Goal: Find specific page/section: Find specific page/section

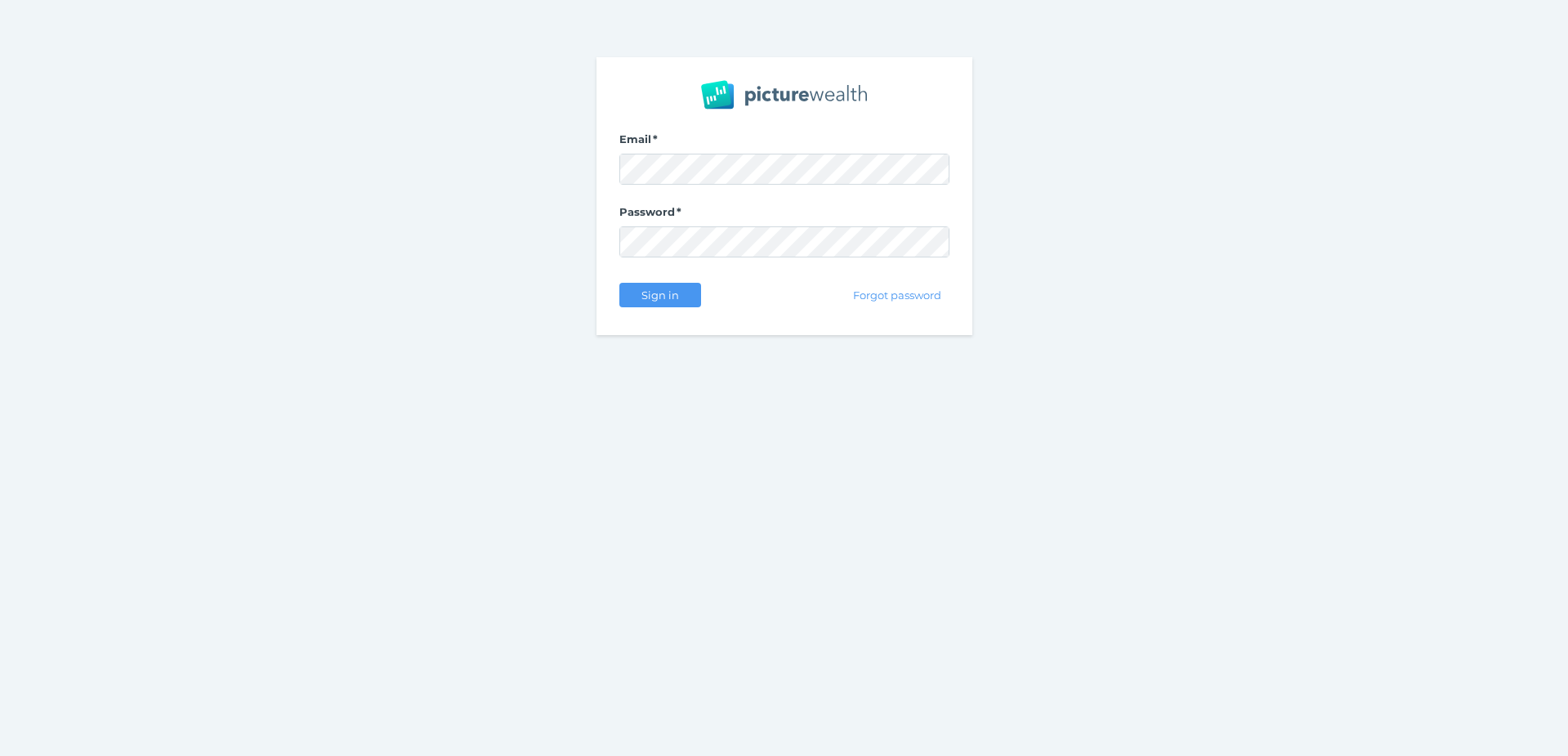
drag, startPoint x: 1470, startPoint y: 142, endPoint x: 1439, endPoint y: 161, distance: 36.4
click at [0, 755] on nordpass-portal at bounding box center [0, 756] width 0 height 0
drag, startPoint x: 1382, startPoint y: 179, endPoint x: 1299, endPoint y: 183, distance: 83.1
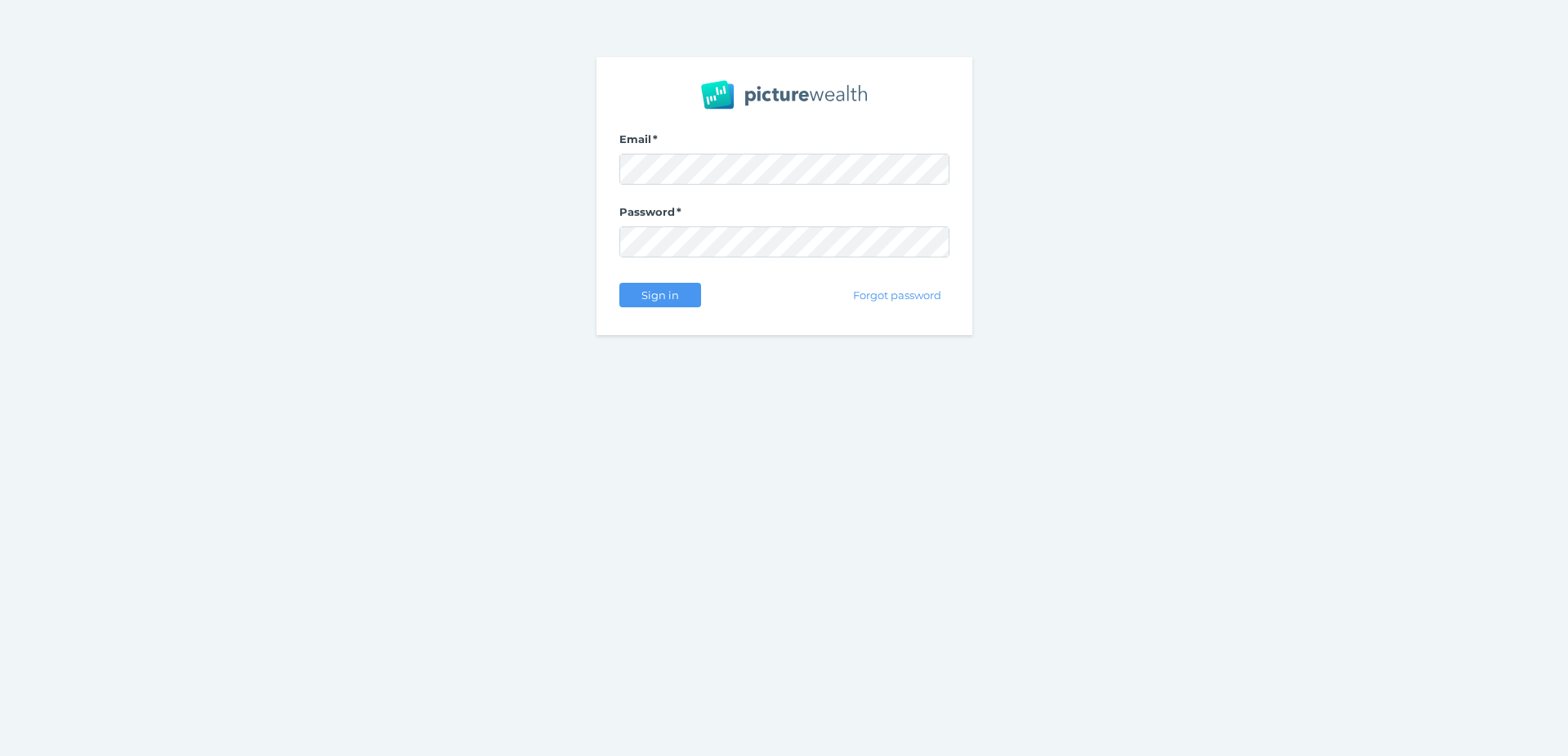
click at [0, 755] on nordpass-portal at bounding box center [0, 756] width 0 height 0
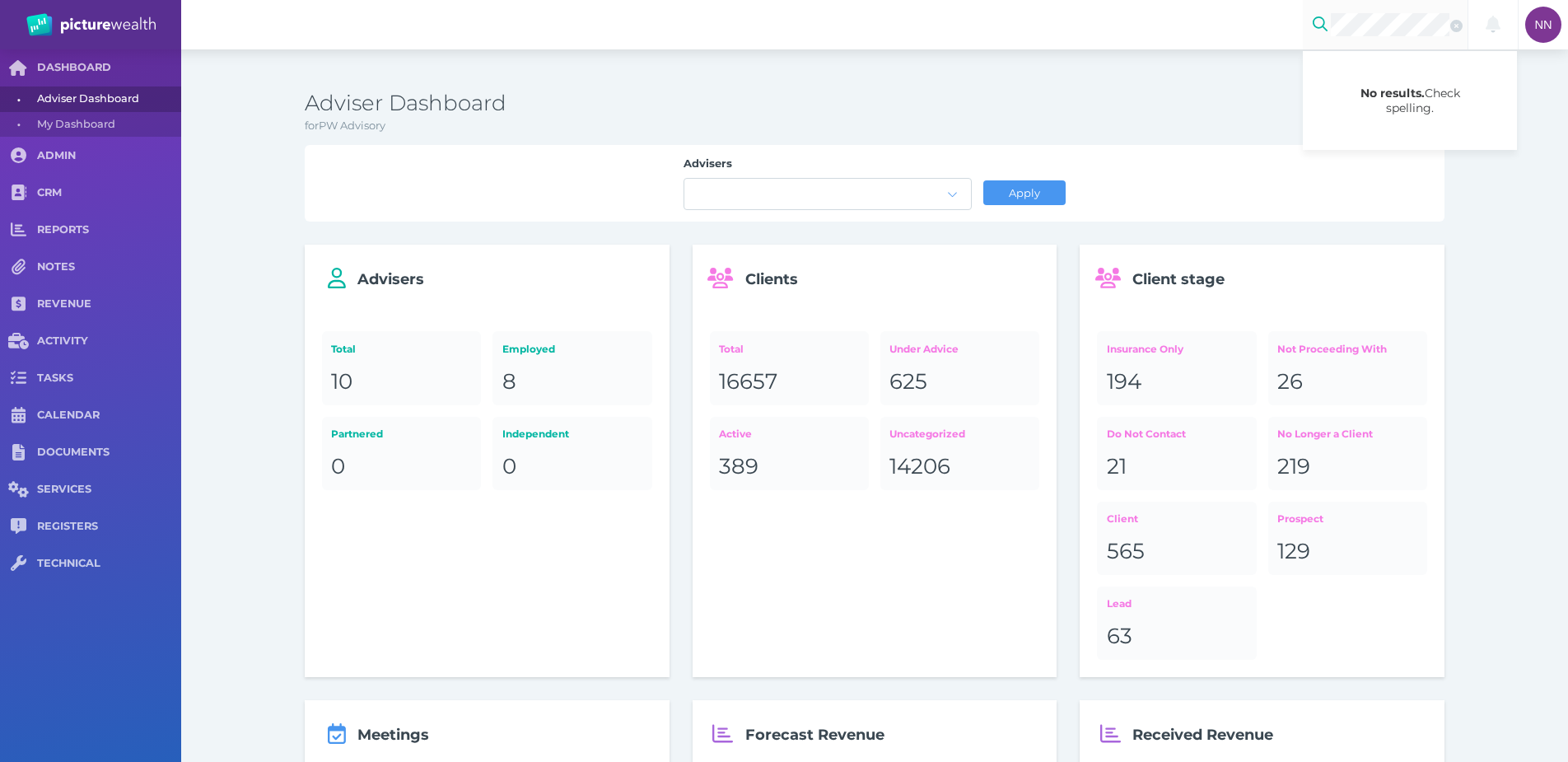
click at [1078, 45] on div "No results. Check spelling. Notifications Mark all as read Admin Export prepara…" at bounding box center [874, 25] width 1387 height 49
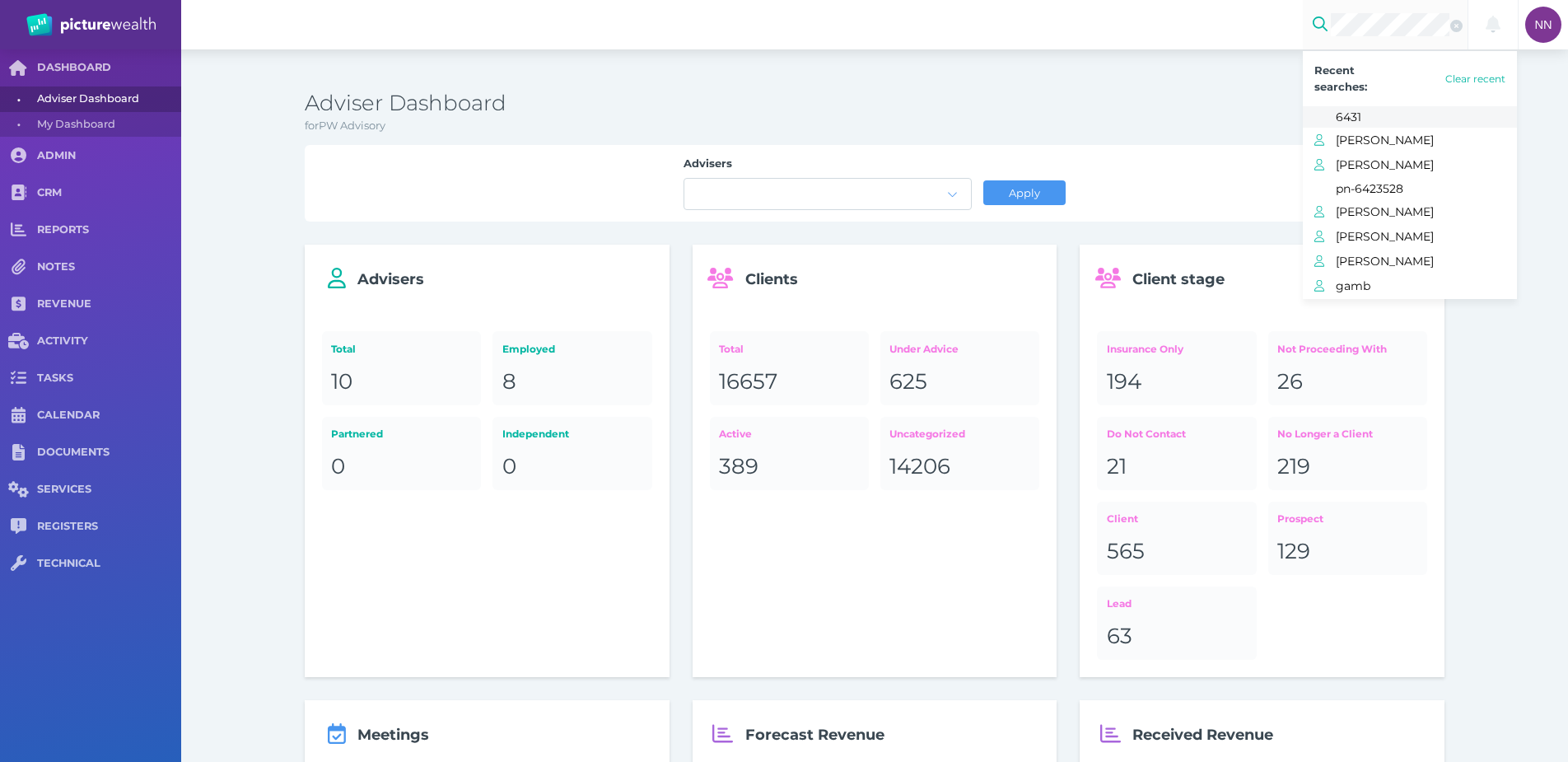
click at [1371, 122] on span "6431" at bounding box center [1426, 116] width 181 height 22
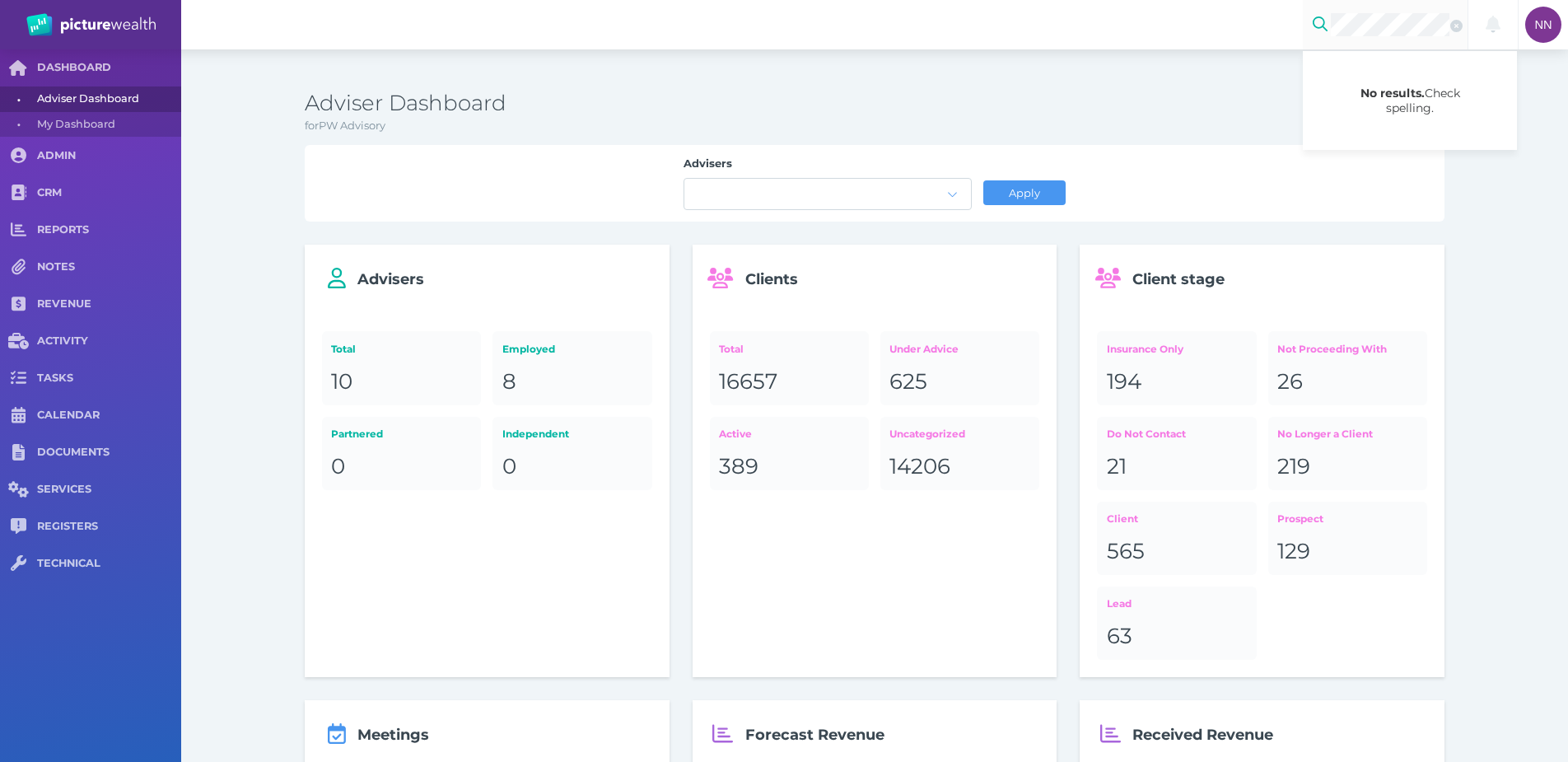
click at [1123, 45] on div "No results. Check spelling. Notifications Mark all as read Admin Export prepara…" at bounding box center [874, 25] width 1387 height 49
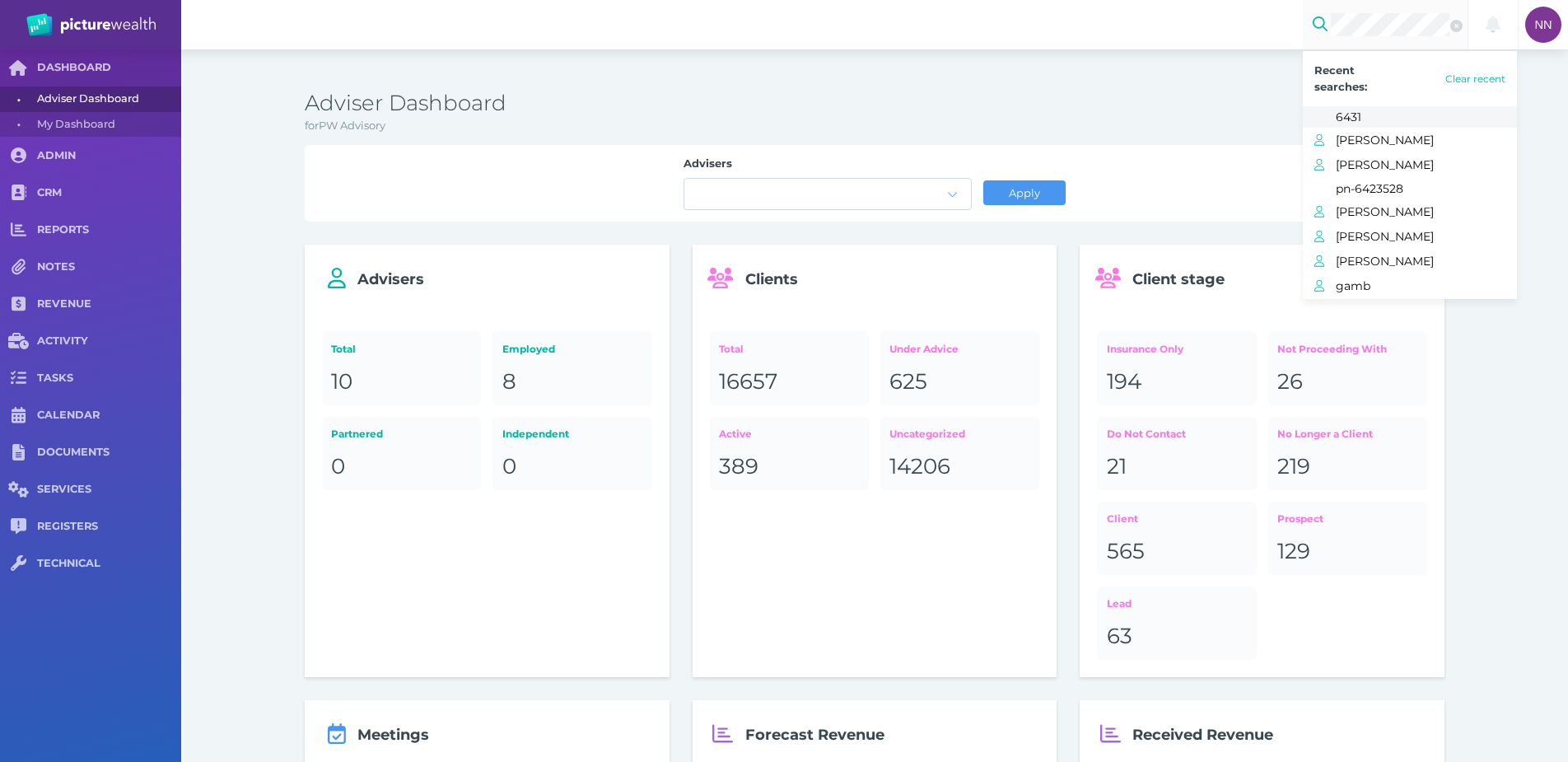
click at [1379, 125] on span "6431" at bounding box center [1426, 116] width 181 height 22
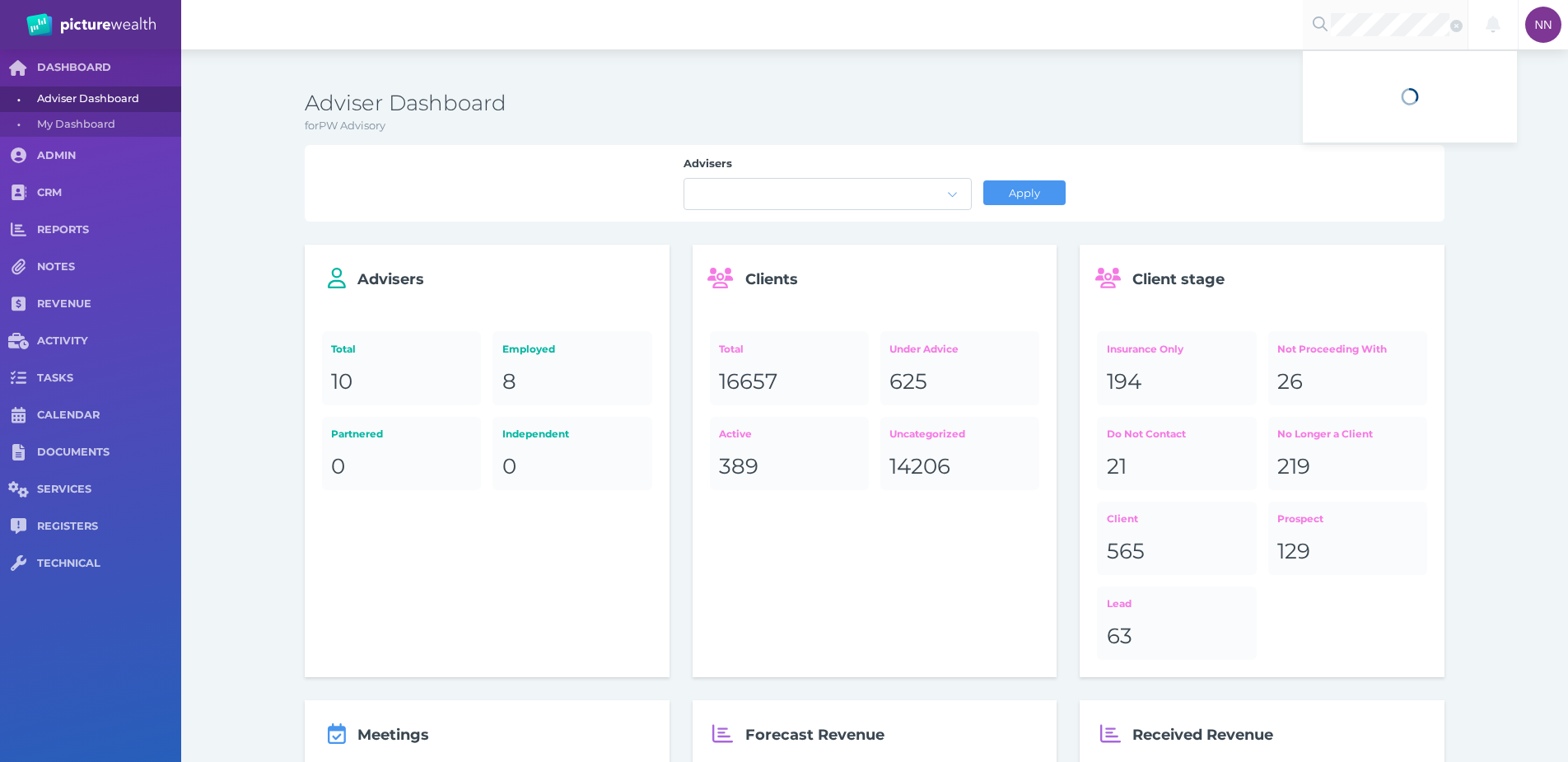
click at [1381, 140] on div at bounding box center [1410, 97] width 214 height 92
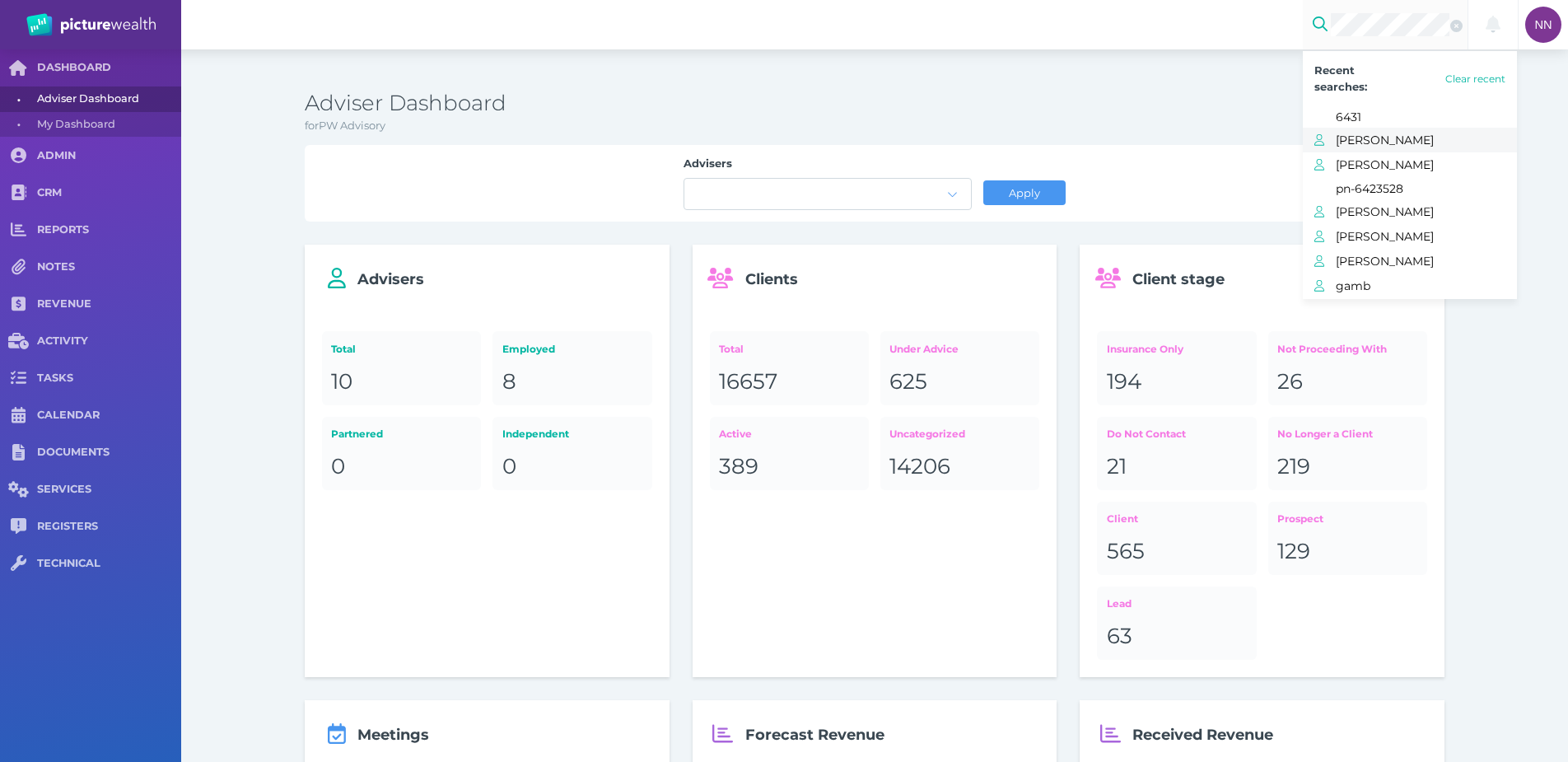
click at [1404, 142] on span "Brian Le" at bounding box center [1426, 140] width 181 height 22
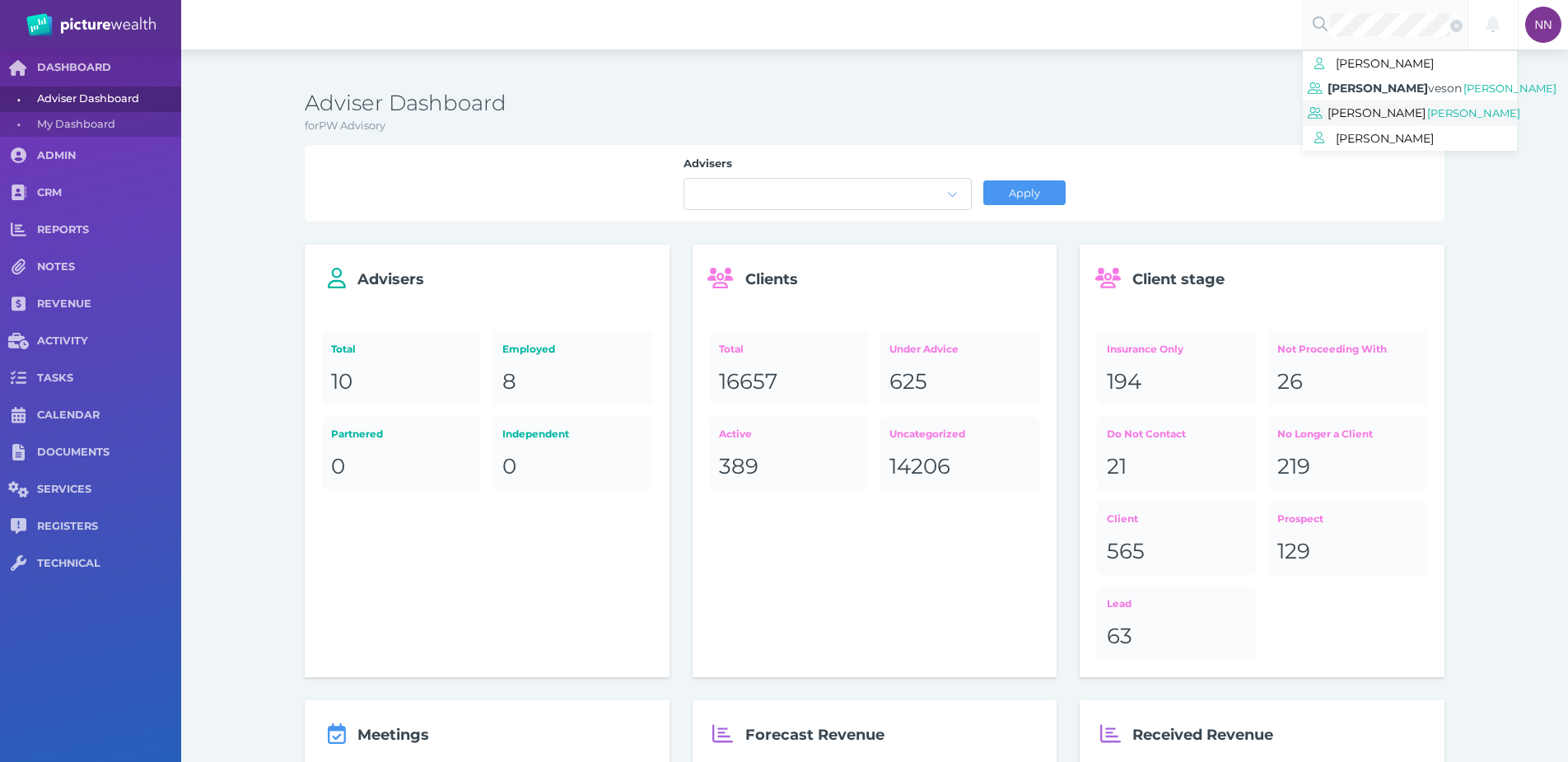
click at [1421, 107] on span "Brian Andrew Foale" at bounding box center [1377, 113] width 98 height 22
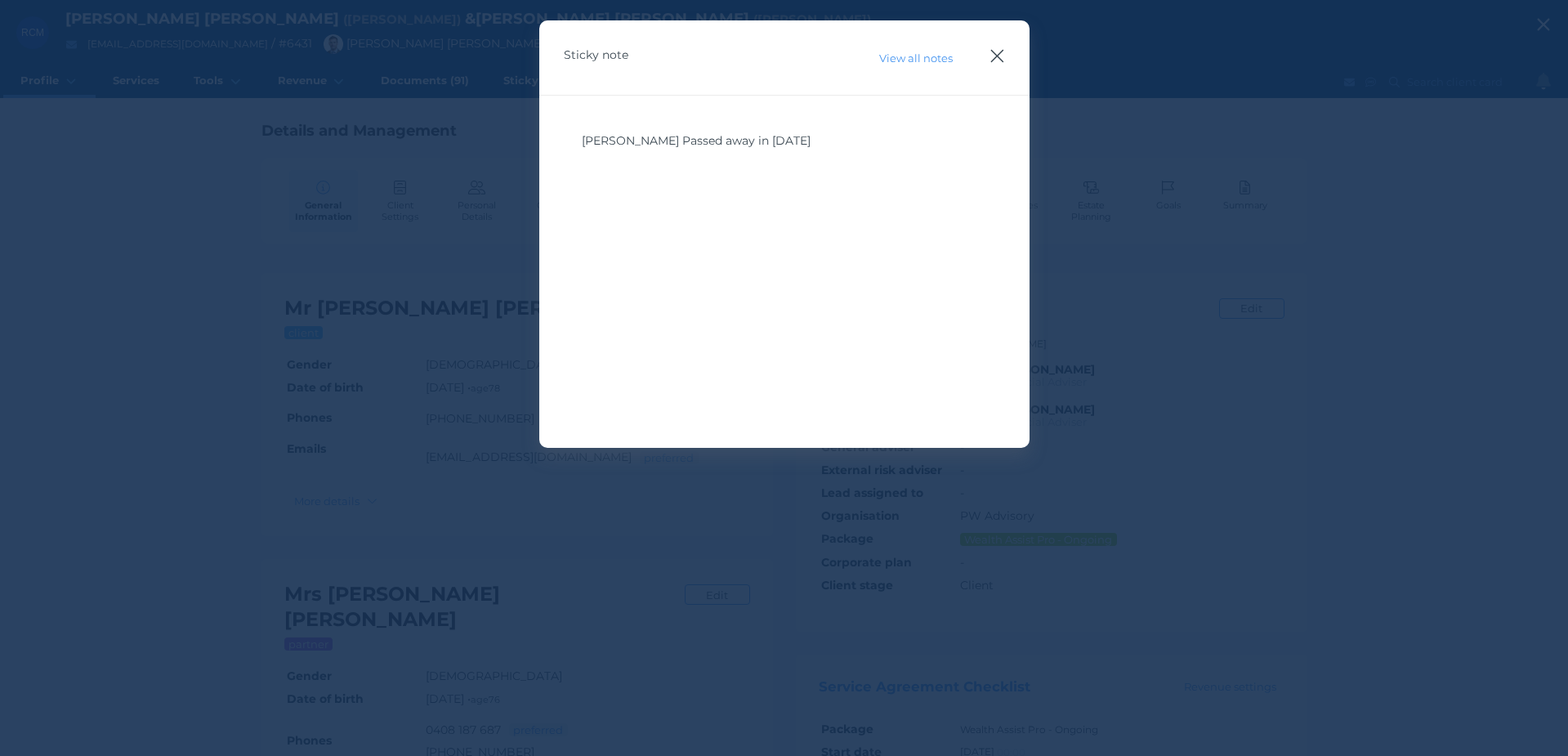
click at [1002, 56] on icon "button" at bounding box center [997, 56] width 16 height 21
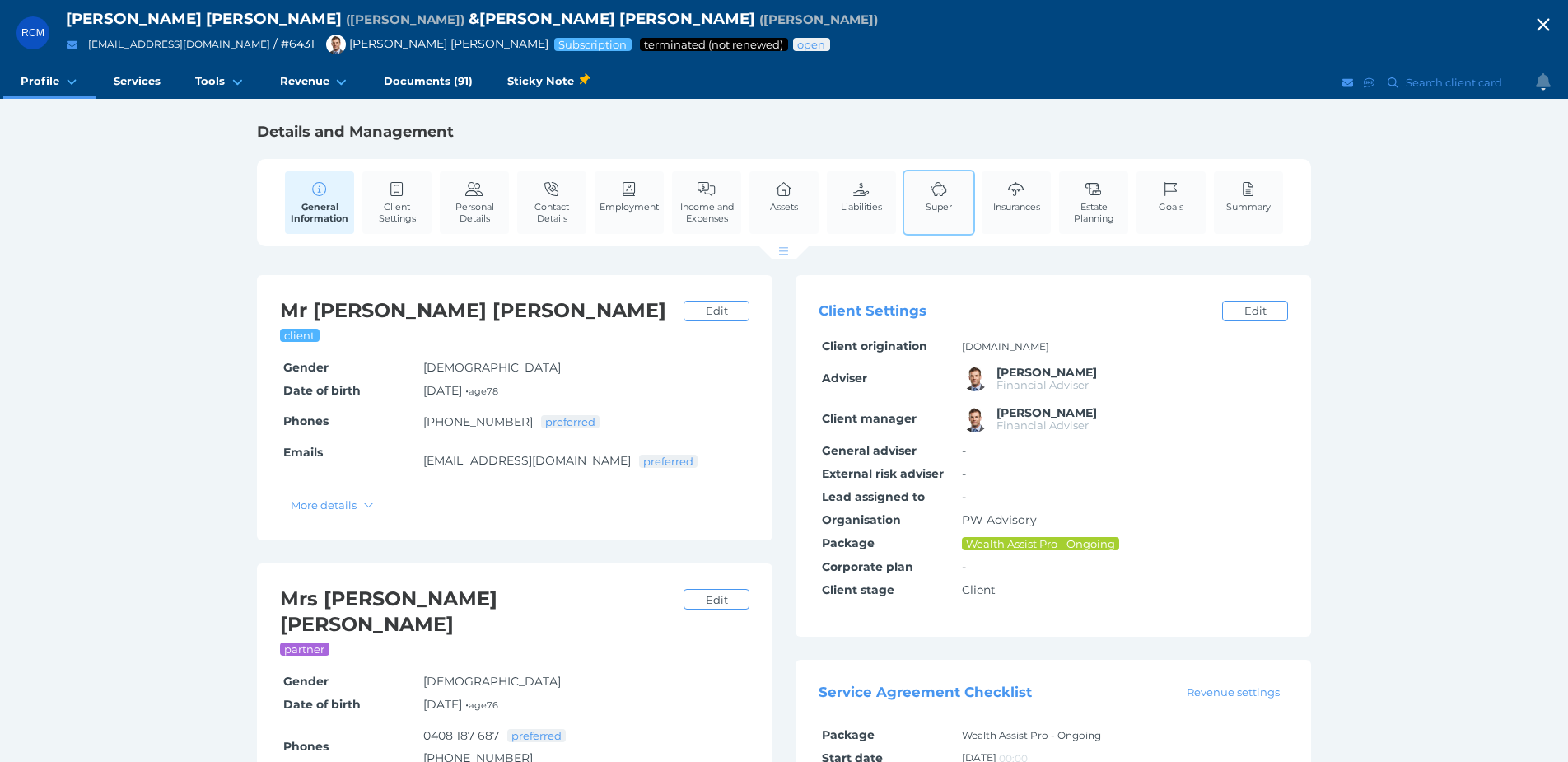
click at [947, 220] on link "Super" at bounding box center [938, 196] width 35 height 50
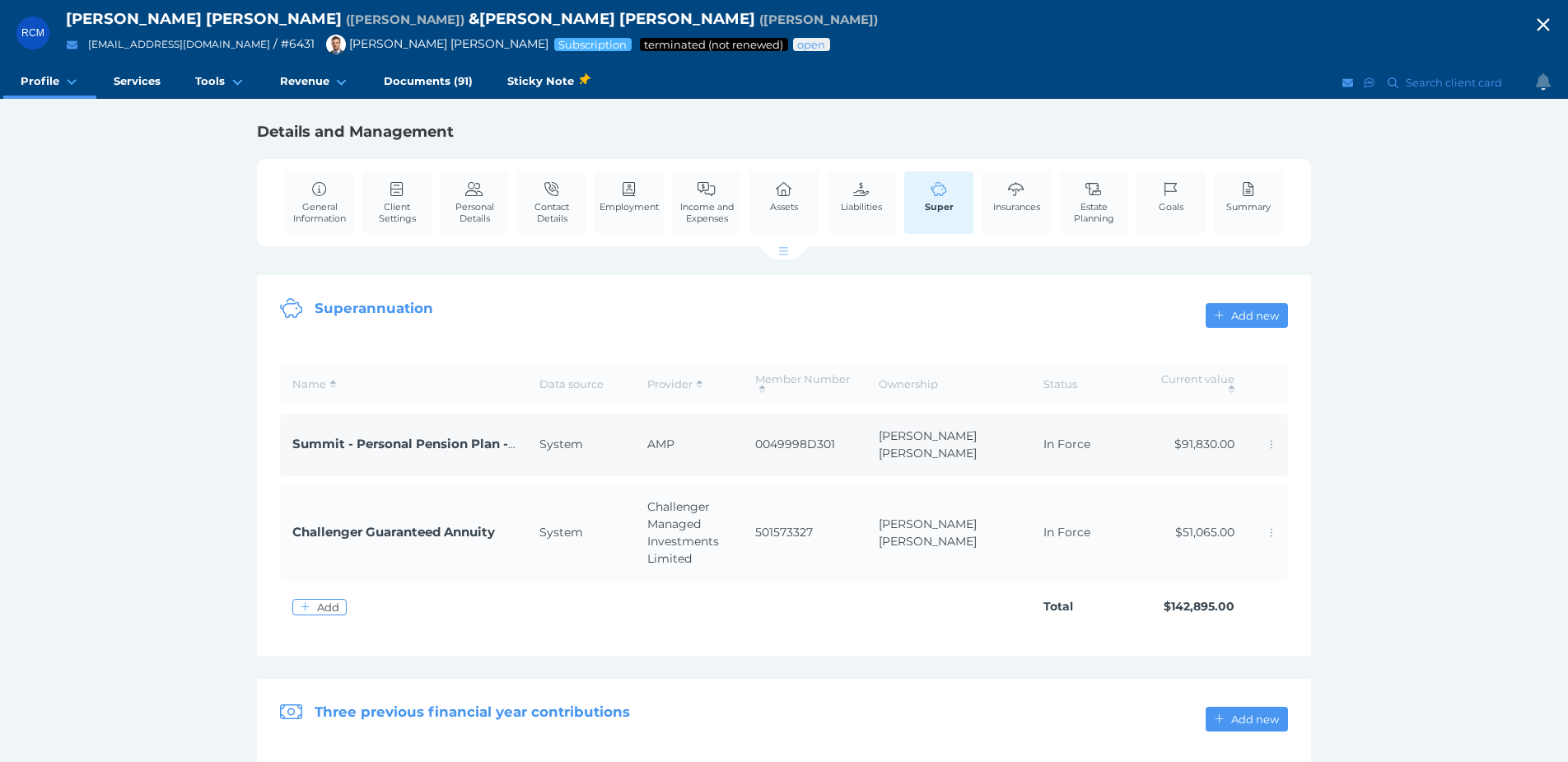
click at [848, 443] on td "0049998D301" at bounding box center [805, 445] width 123 height 62
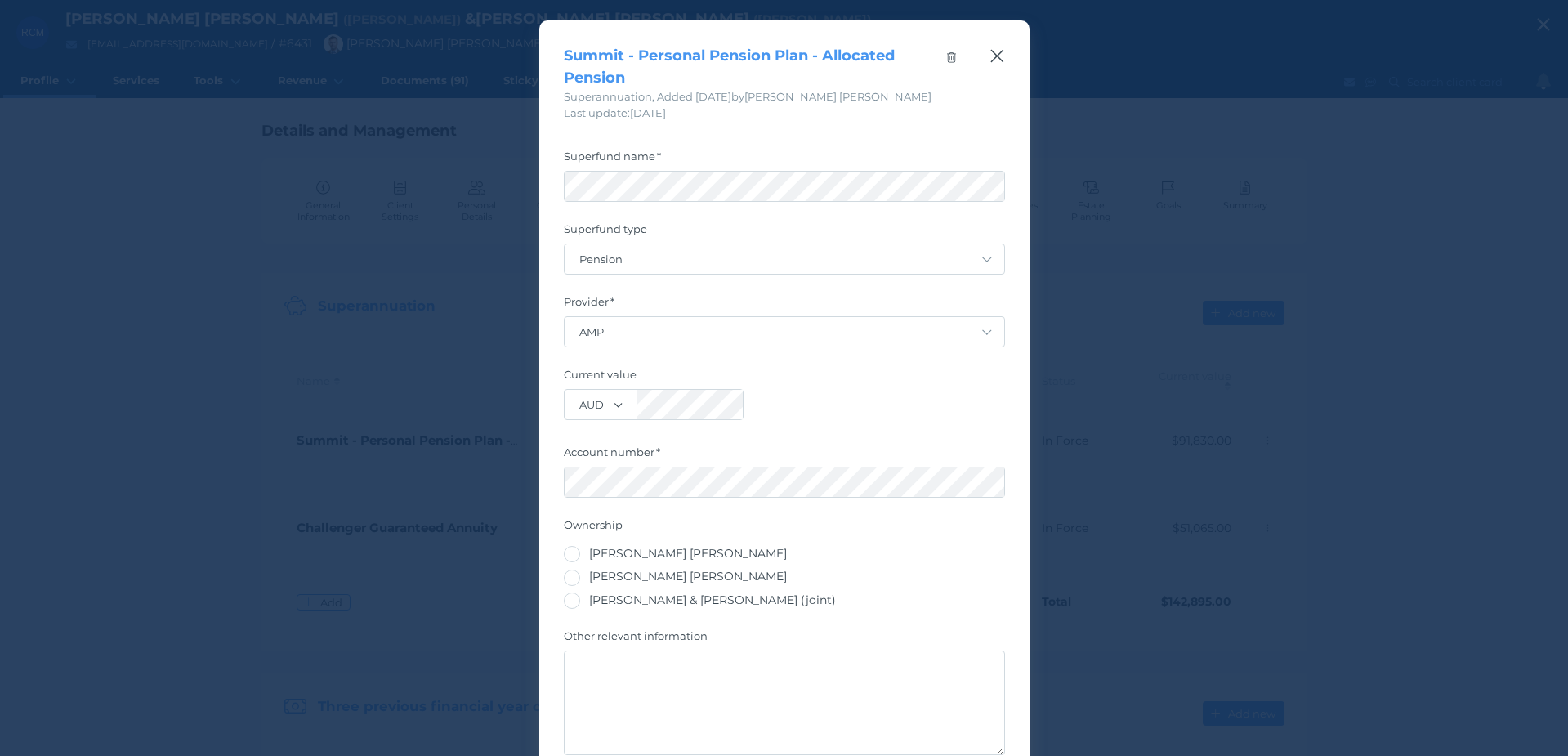
click at [991, 58] on icon "button" at bounding box center [997, 56] width 16 height 21
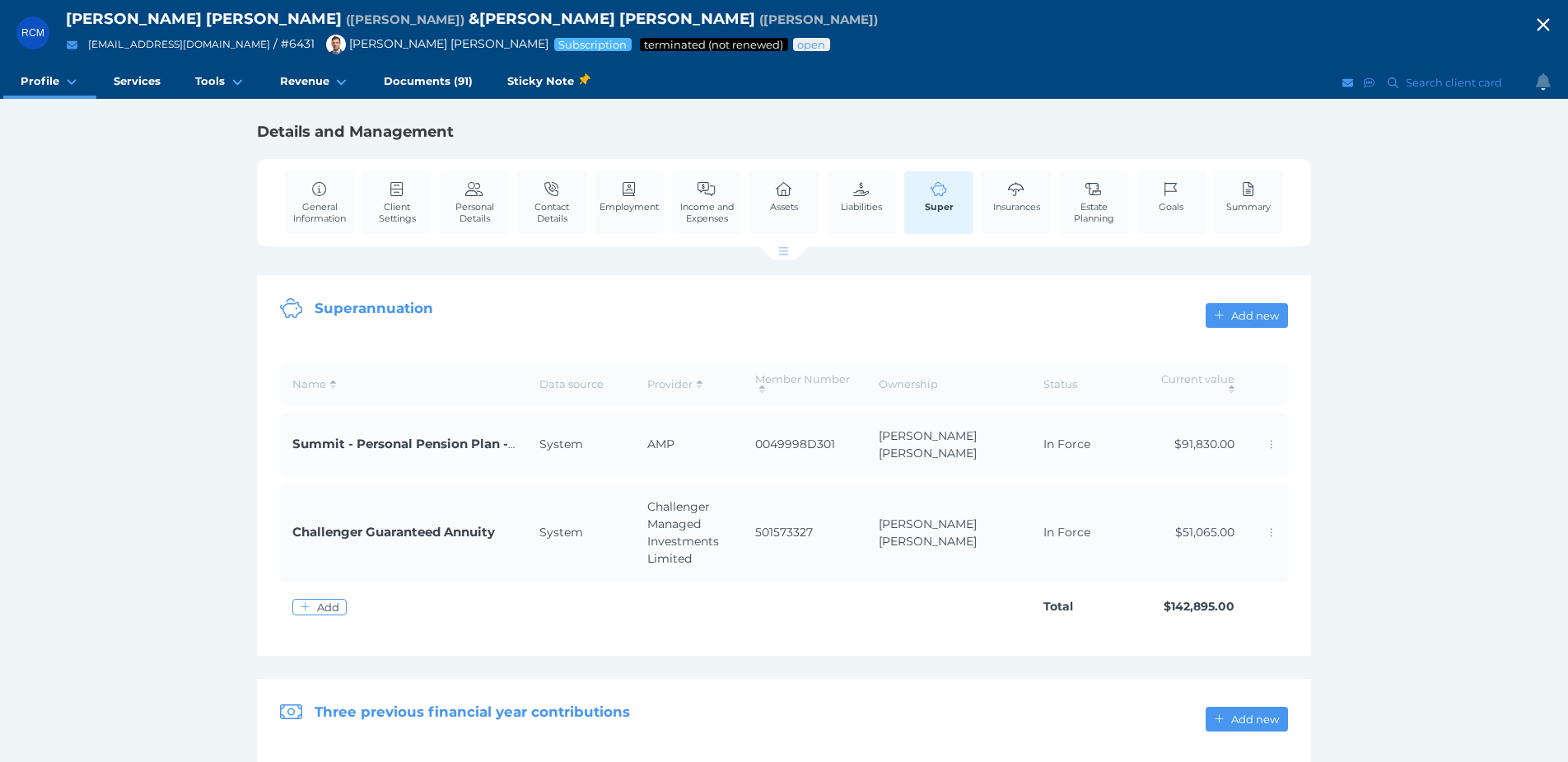
click at [1057, 112] on div "RCM Russell Charles Miller ( Russell ) & Gwenyth Amelia Miller ( Gwen ) olddood…" at bounding box center [784, 471] width 1568 height 943
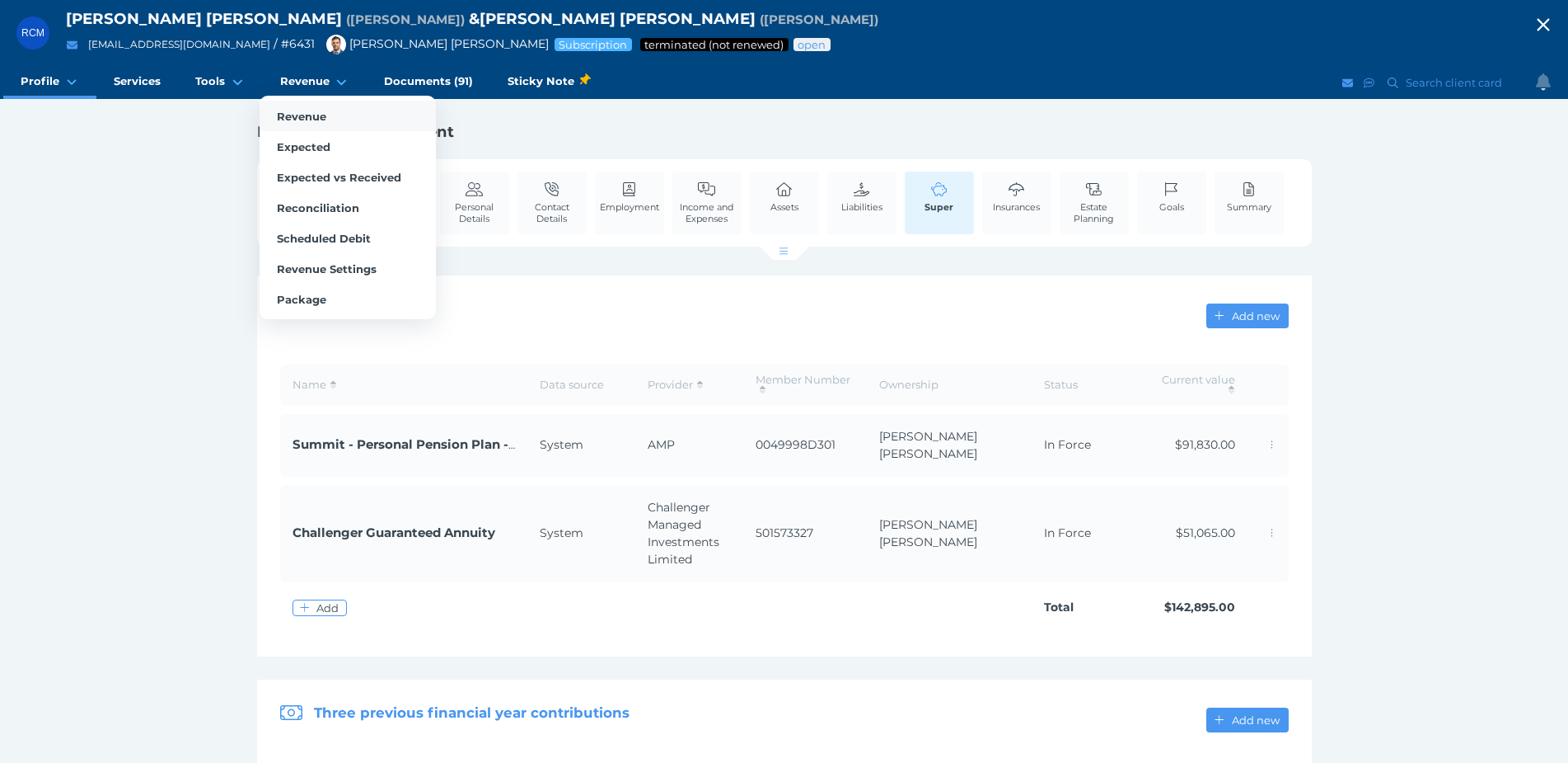
click at [304, 102] on link "Revenue" at bounding box center [348, 116] width 176 height 30
select select "25"
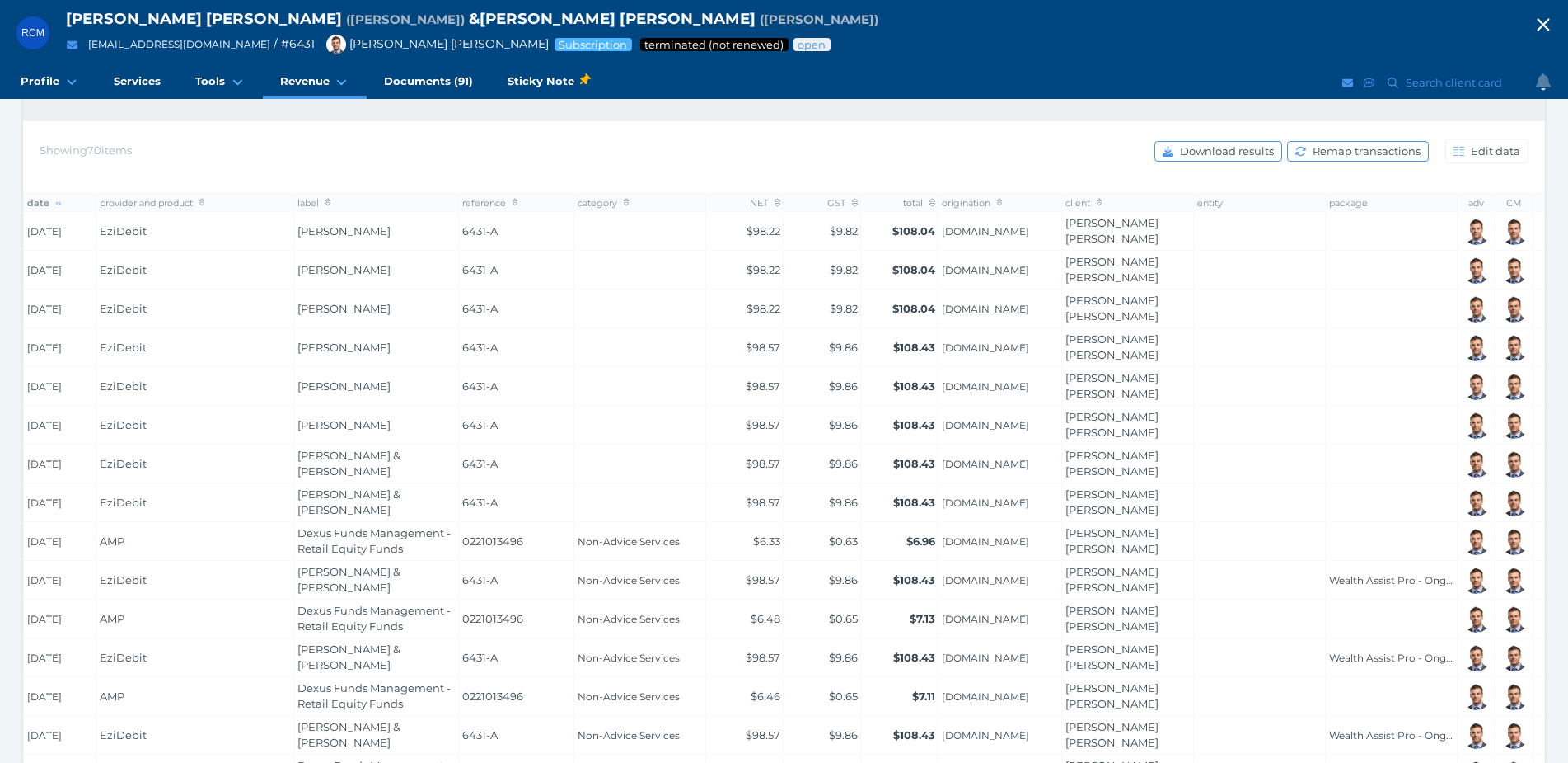
scroll to position [247, 0]
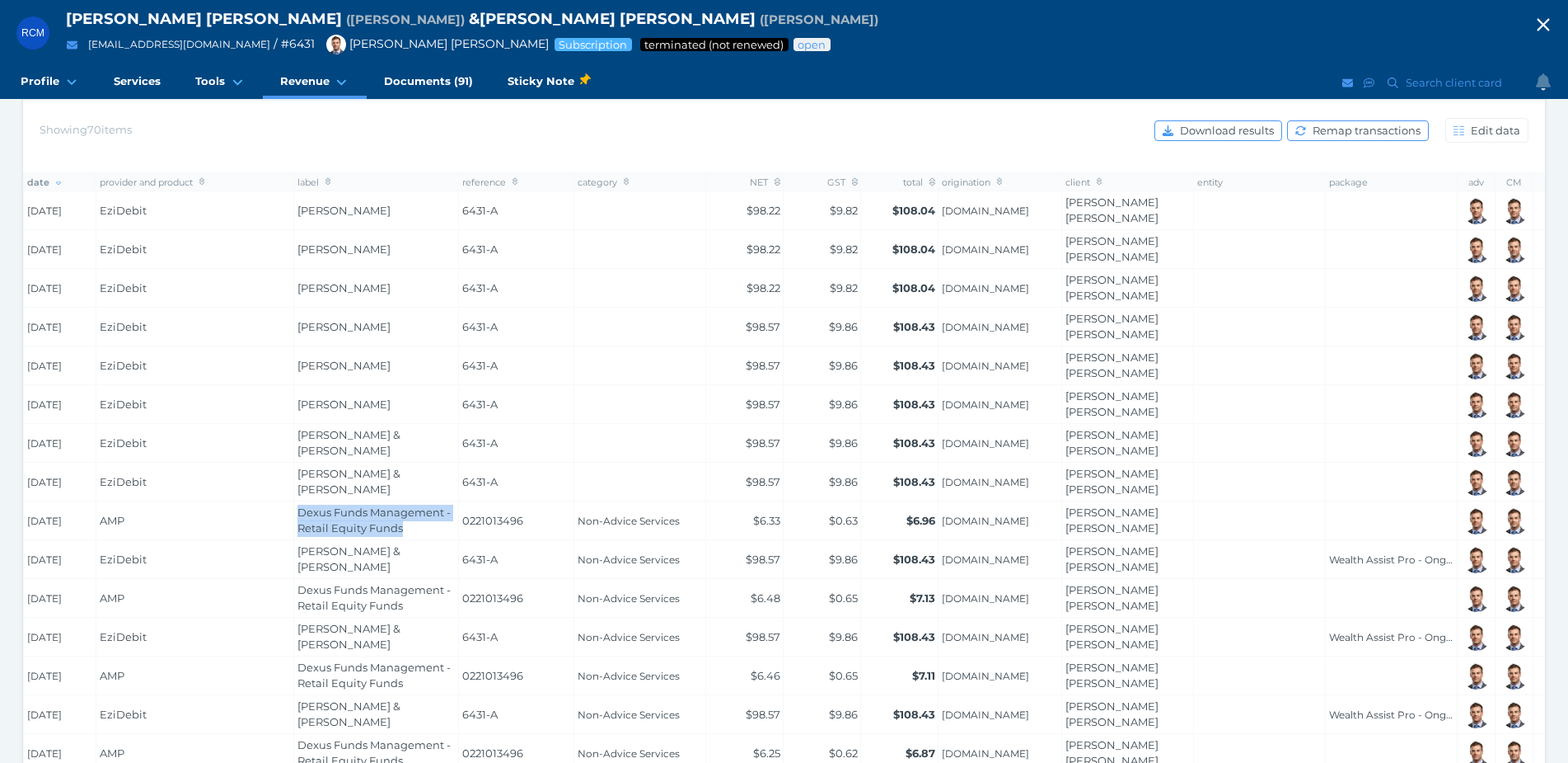
drag, startPoint x: 411, startPoint y: 498, endPoint x: 296, endPoint y: 481, distance: 116.2
click at [296, 501] on td "Dexus Funds Management - Retail Equity Funds" at bounding box center [377, 520] width 165 height 39
copy span "Dexus Funds Management - Retail Equity Funds"
